Goal: Task Accomplishment & Management: Manage account settings

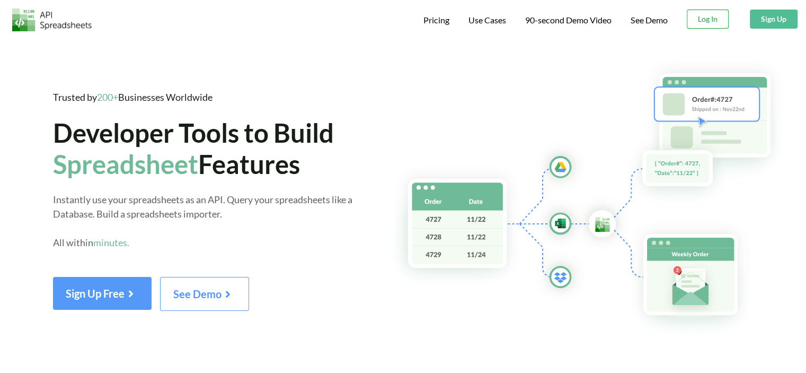
click at [708, 22] on button "Log In" at bounding box center [708, 19] width 42 height 19
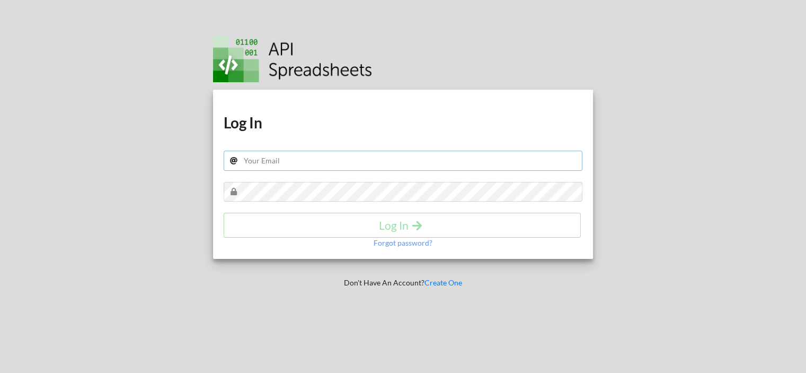
drag, startPoint x: 270, startPoint y: 164, endPoint x: 270, endPoint y: 178, distance: 13.8
click at [270, 164] on input "text" at bounding box center [403, 161] width 359 height 20
type input "marketing@zygal.io"
click at [392, 222] on h4 "Log In" at bounding box center [402, 224] width 335 height 13
